Goal: Browse casually: Explore the website without a specific task or goal

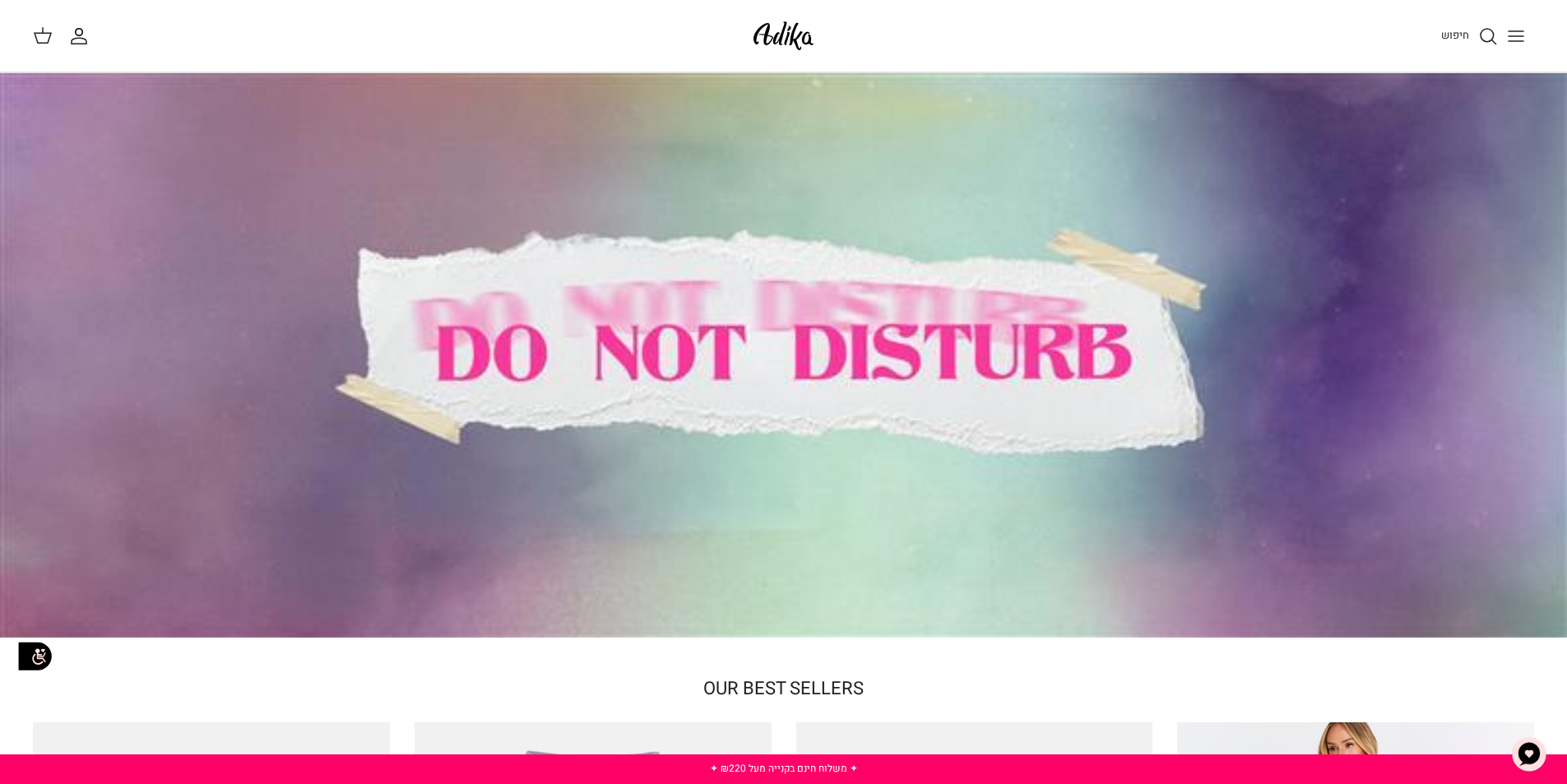
click at [1511, 30] on icon "Toggle menu" at bounding box center [1516, 36] width 19 height 19
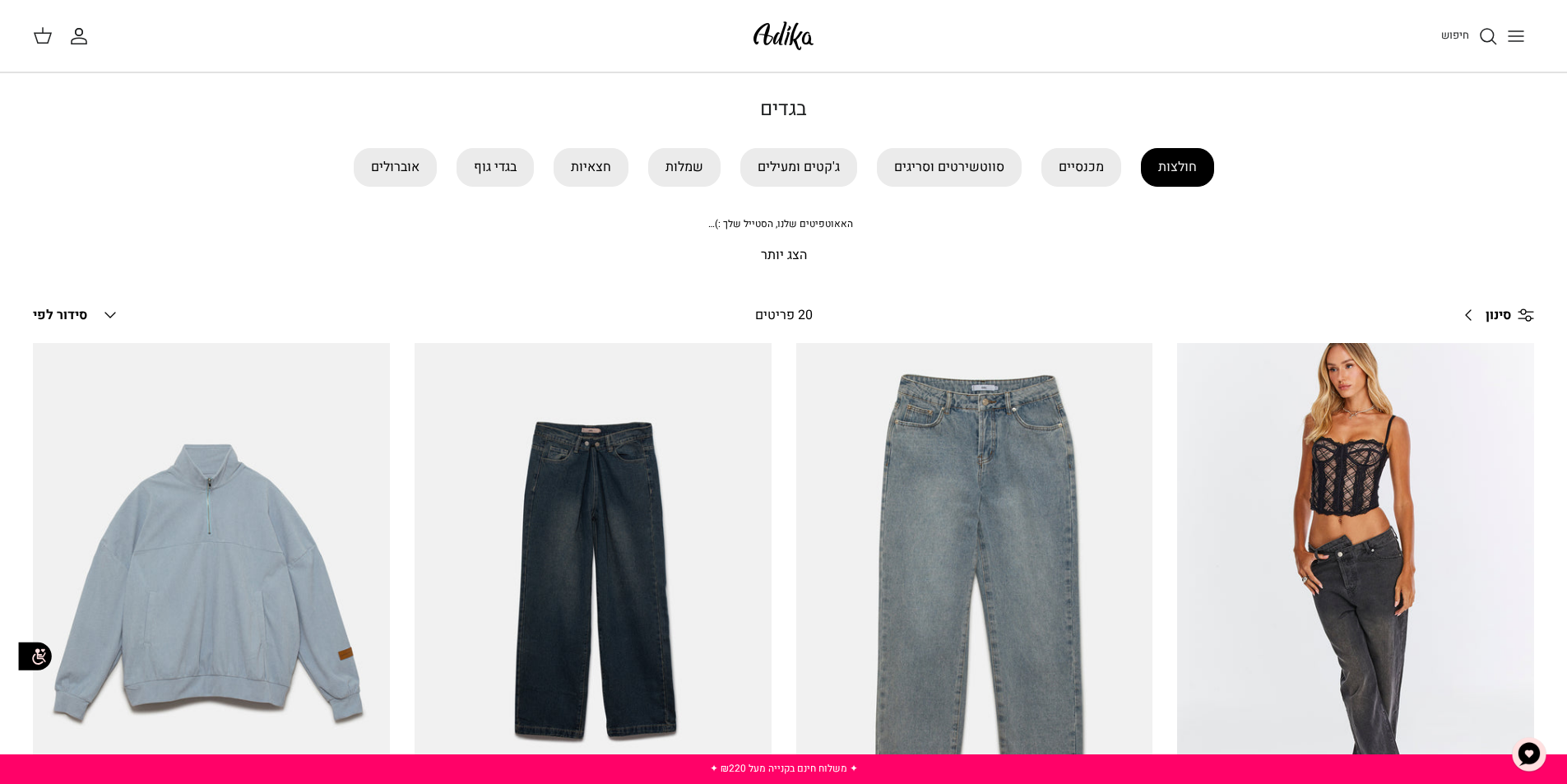
click at [1199, 165] on link "חולצות" at bounding box center [1177, 167] width 73 height 39
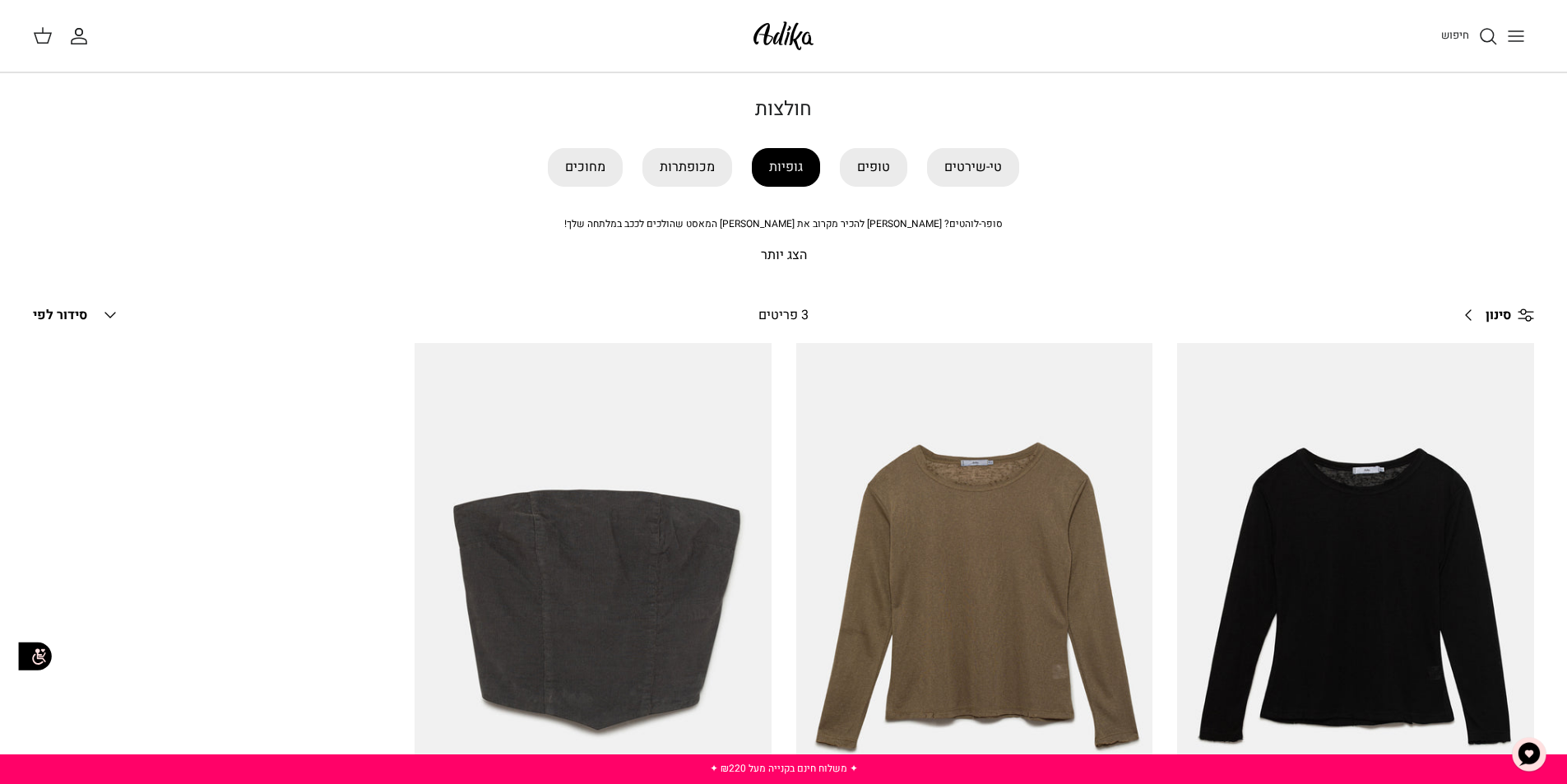
click at [787, 168] on link "גופיות" at bounding box center [785, 167] width 68 height 39
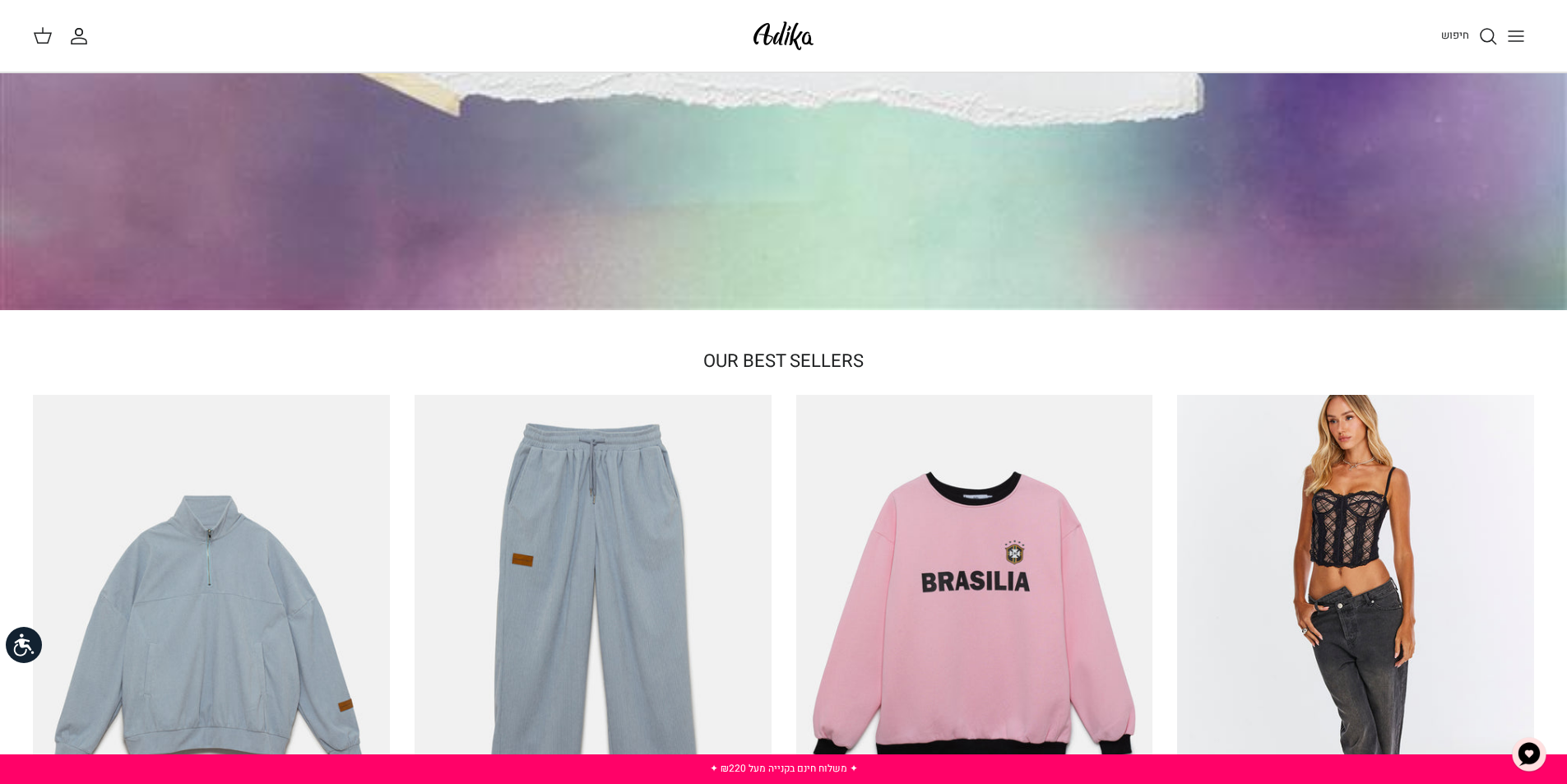
scroll to position [329, 0]
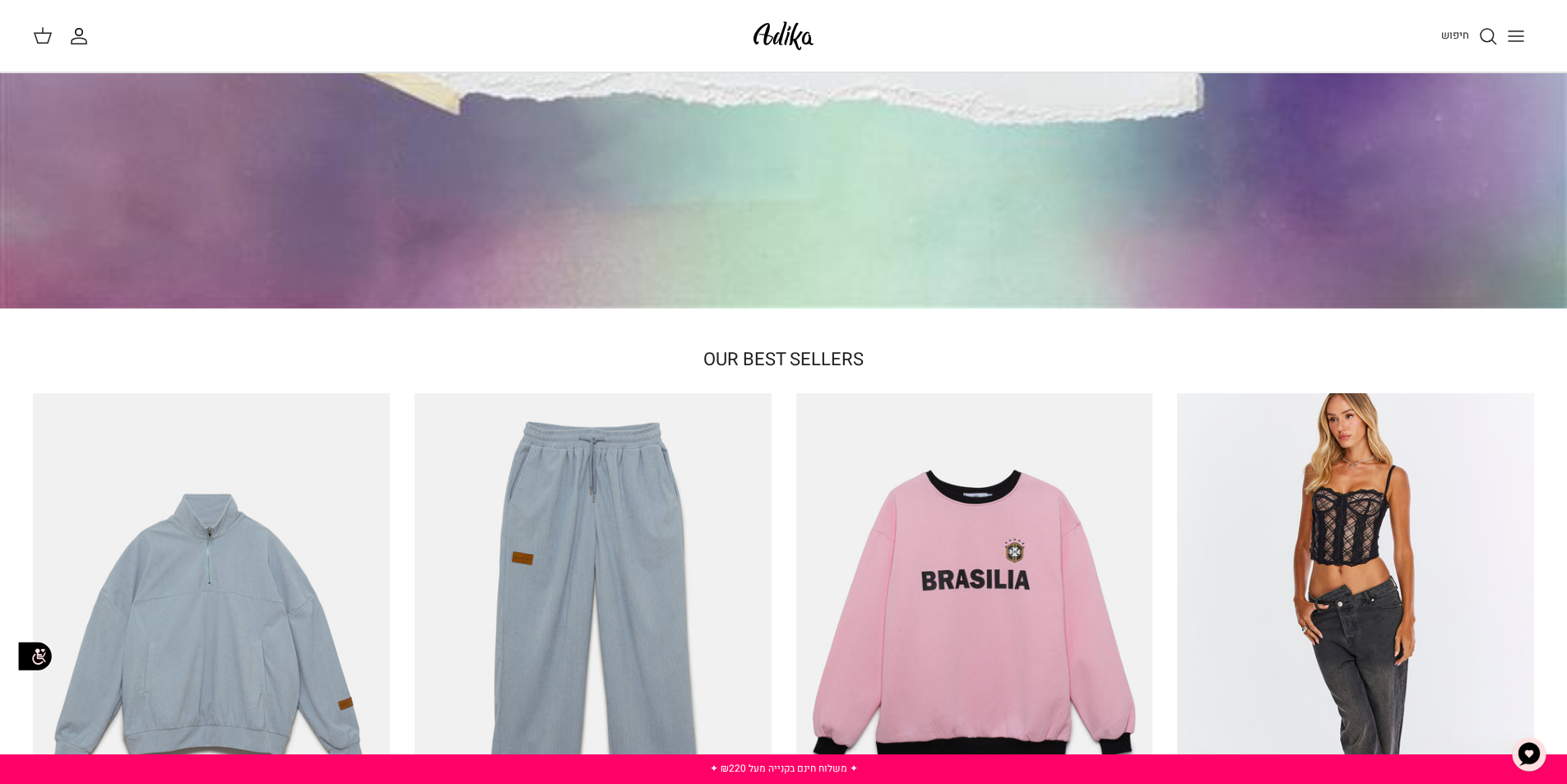
click at [749, 362] on span "OUR BEST SELLERS" at bounding box center [783, 360] width 160 height 27
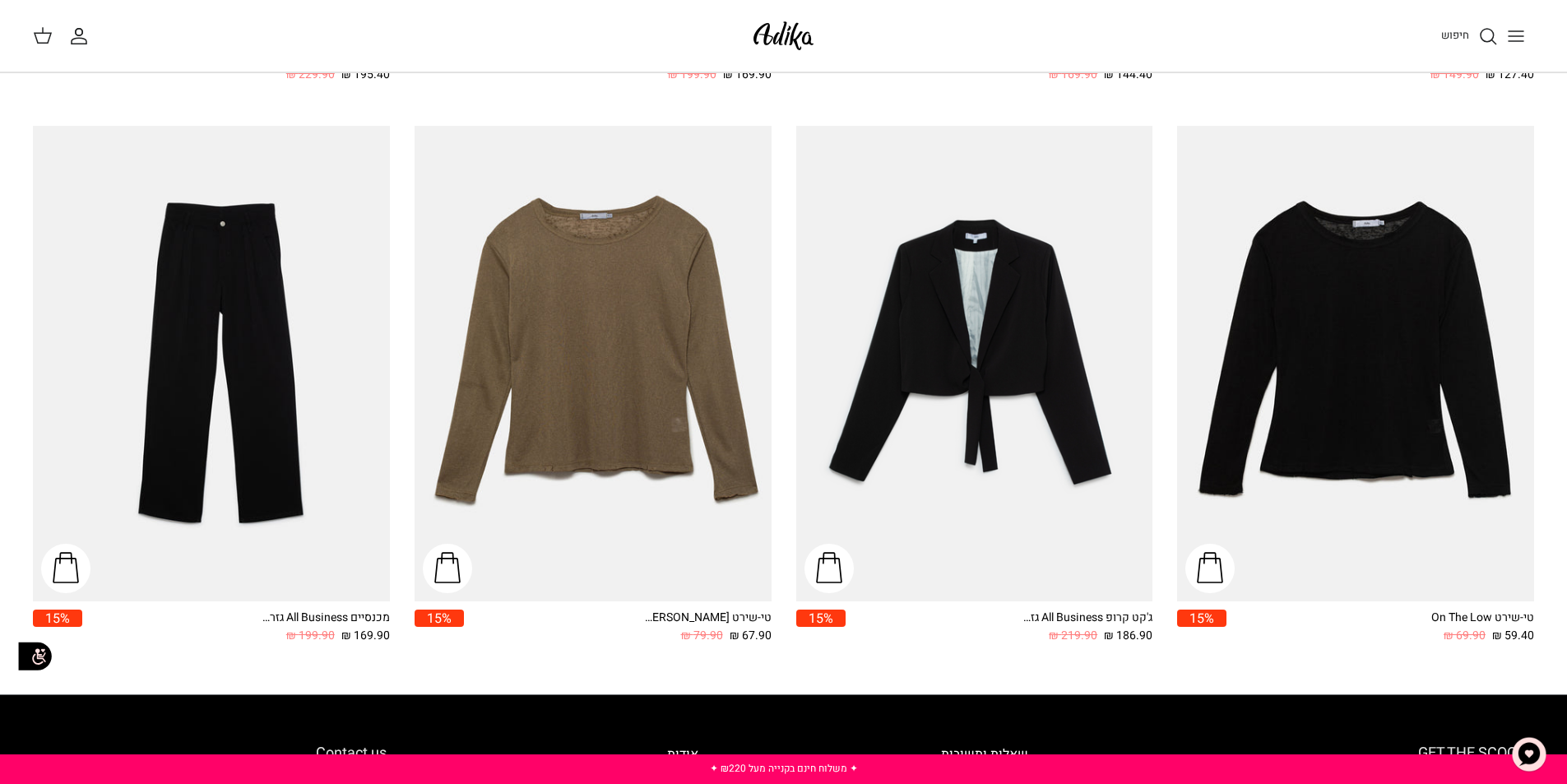
scroll to position [2631, 0]
